Goal: Task Accomplishment & Management: Use online tool/utility

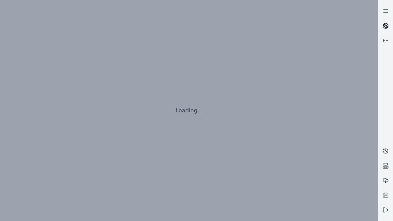
click at [385, 26] on icon at bounding box center [386, 25] width 4 height 2
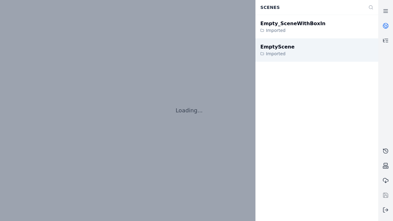
click at [274, 47] on div "EmptyScene" at bounding box center [277, 46] width 34 height 7
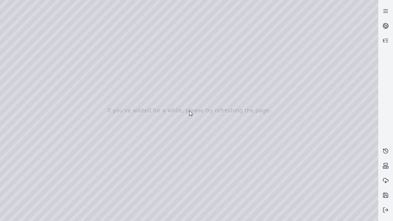
click at [2, 2] on div at bounding box center [189, 110] width 378 height 221
click at [346, 216] on div at bounding box center [189, 110] width 378 height 221
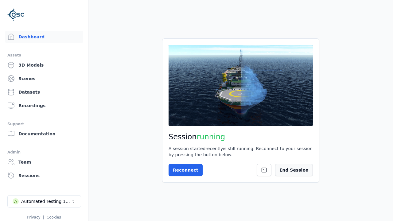
click at [297, 170] on button "End Session" at bounding box center [294, 170] width 38 height 12
